Goal: Information Seeking & Learning: Understand process/instructions

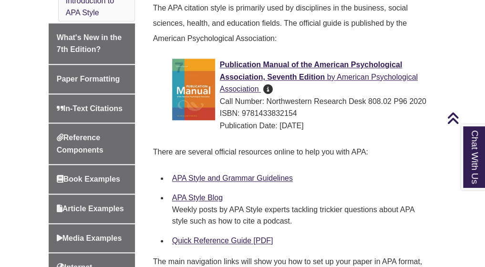
scroll to position [322, 0]
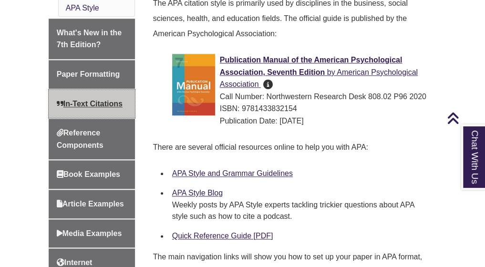
click at [94, 100] on span "In-Text Citations" at bounding box center [90, 104] width 66 height 8
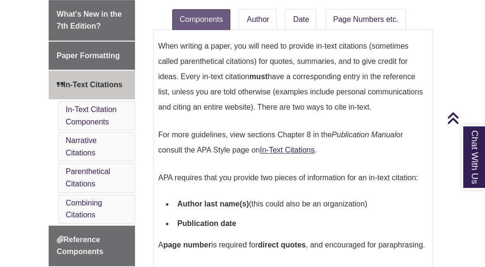
scroll to position [309, 0]
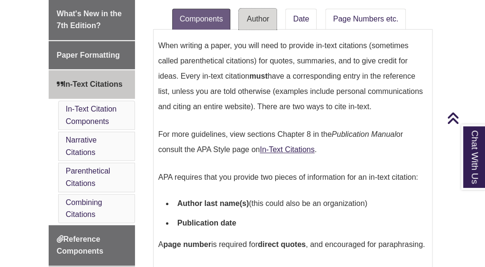
click at [265, 17] on link "Author" at bounding box center [258, 19] width 38 height 21
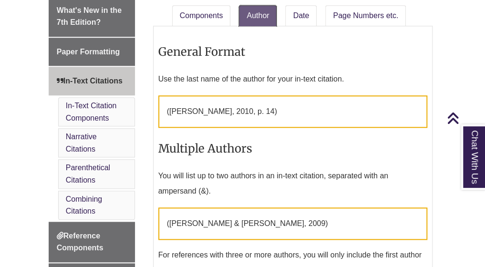
scroll to position [299, 0]
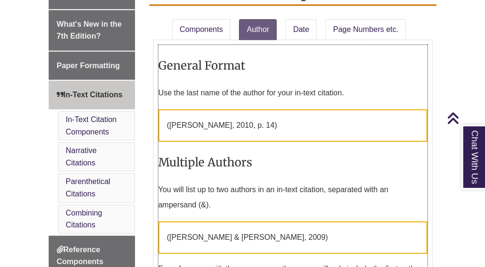
click at [225, 241] on p "( [PERSON_NAME] & [PERSON_NAME] , 2009)" at bounding box center [292, 237] width 269 height 32
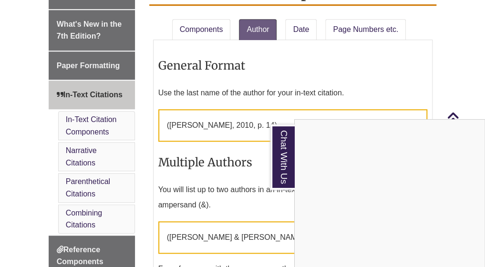
click at [156, 123] on div "Chat With Us" at bounding box center [242, 133] width 485 height 267
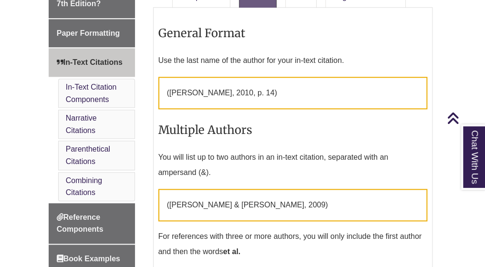
scroll to position [336, 0]
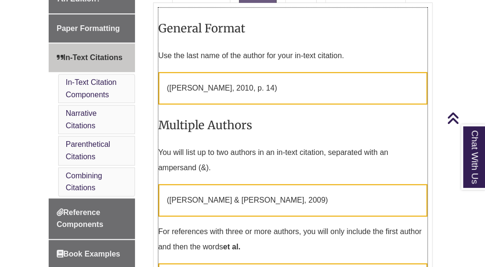
click at [345, 240] on p "For references with three or more authors, you will only include the first auth…" at bounding box center [292, 239] width 269 height 38
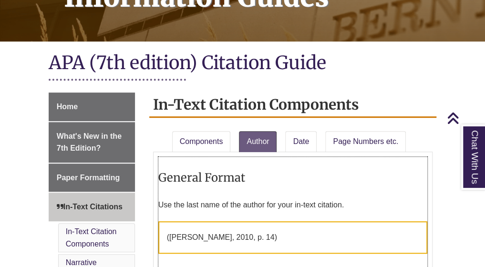
scroll to position [186, 0]
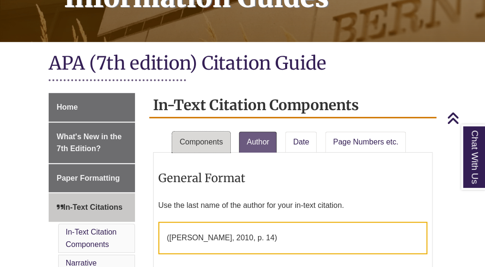
click at [194, 140] on link "Components" at bounding box center [201, 142] width 59 height 21
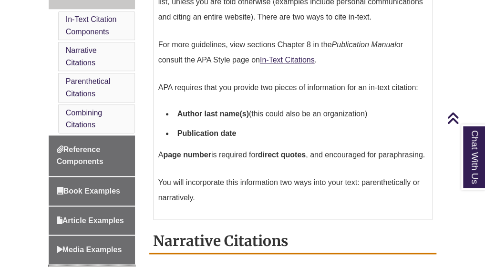
scroll to position [383, 0]
